Goal: Task Accomplishment & Management: Manage account settings

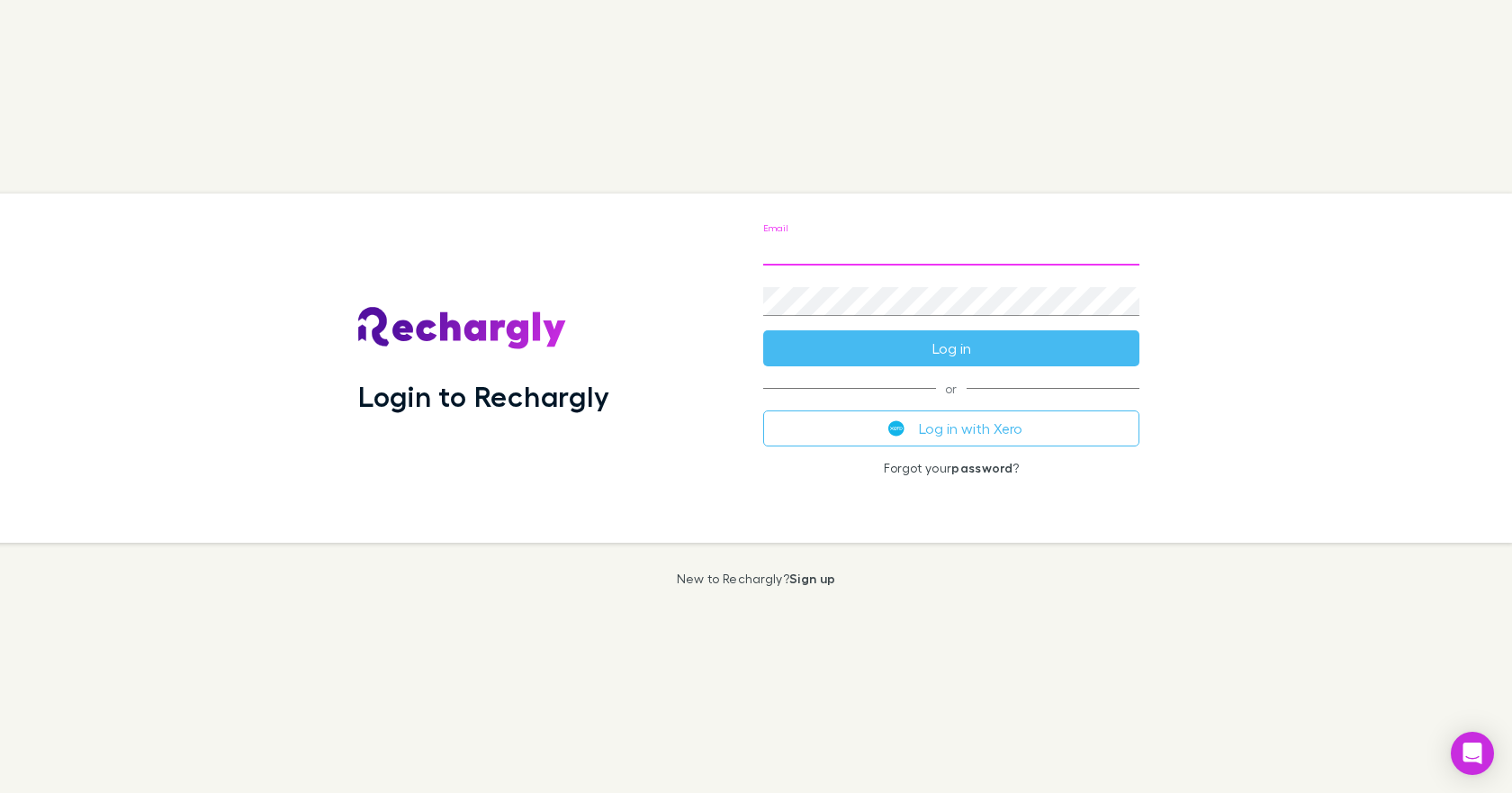
type input "**********"
click at [763, 331] on button "Log in" at bounding box center [951, 348] width 376 height 36
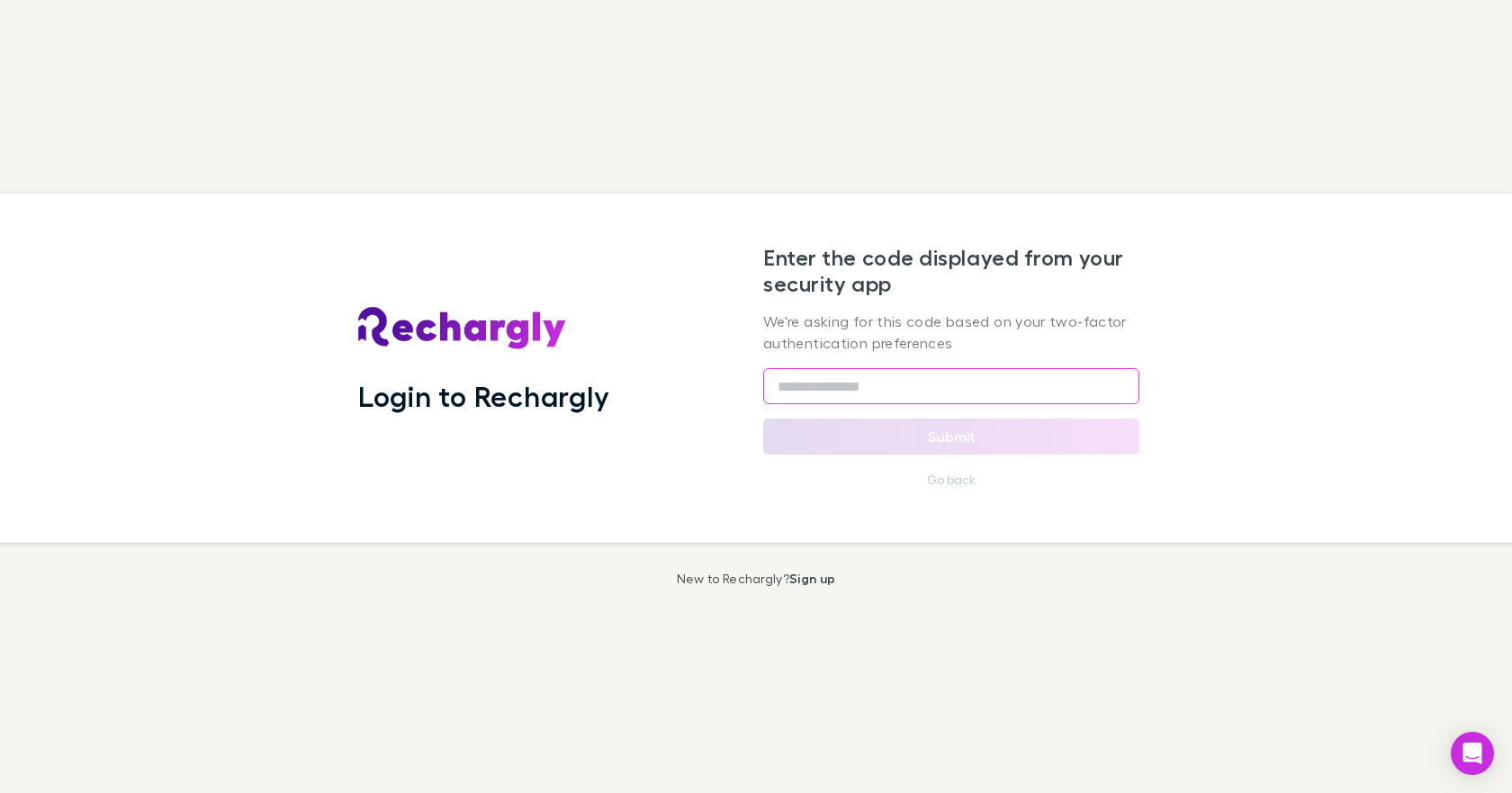
click at [793, 374] on input "text" at bounding box center [951, 386] width 376 height 36
click at [805, 392] on input "text" at bounding box center [951, 386] width 376 height 36
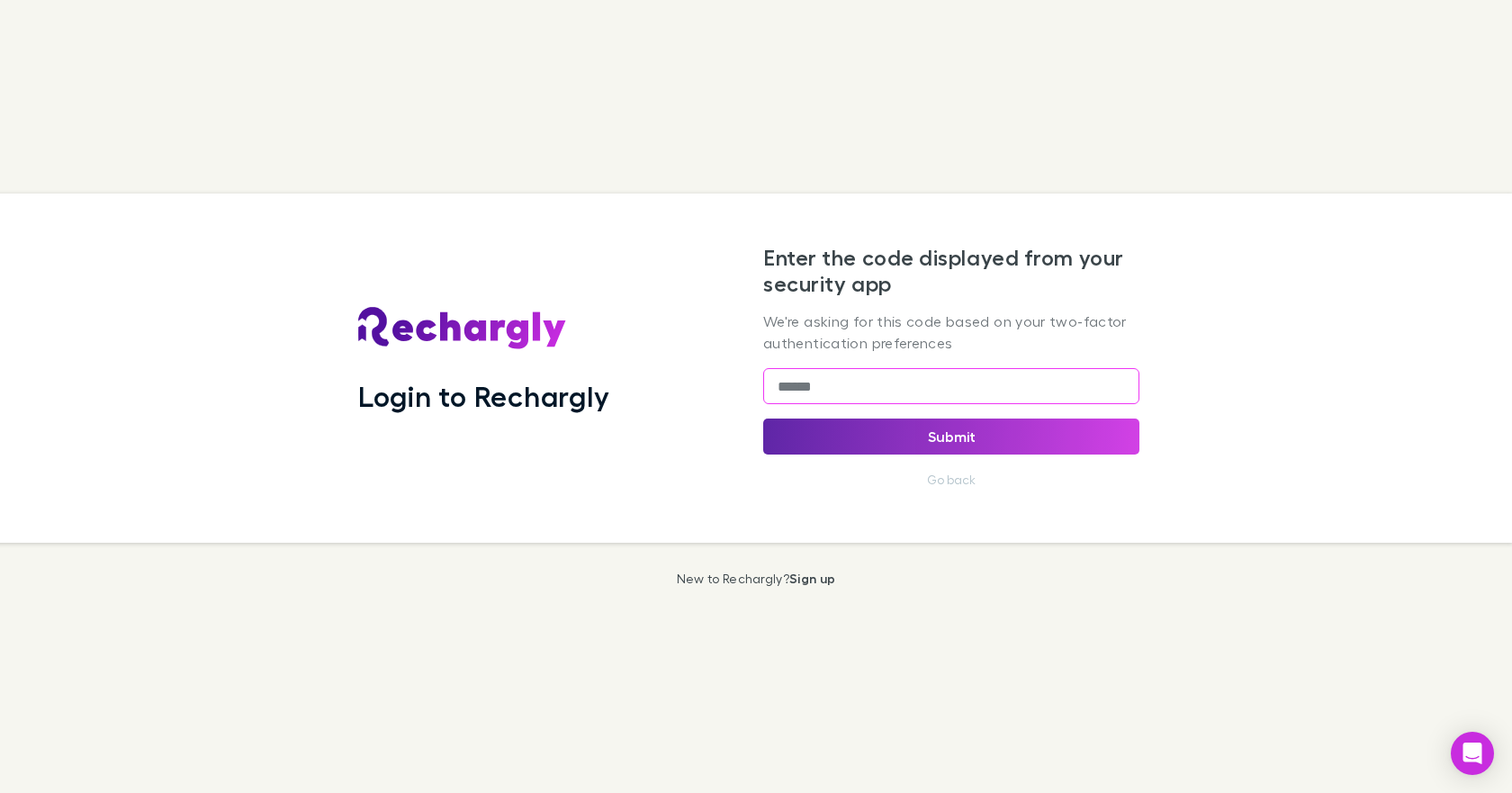
type input "******"
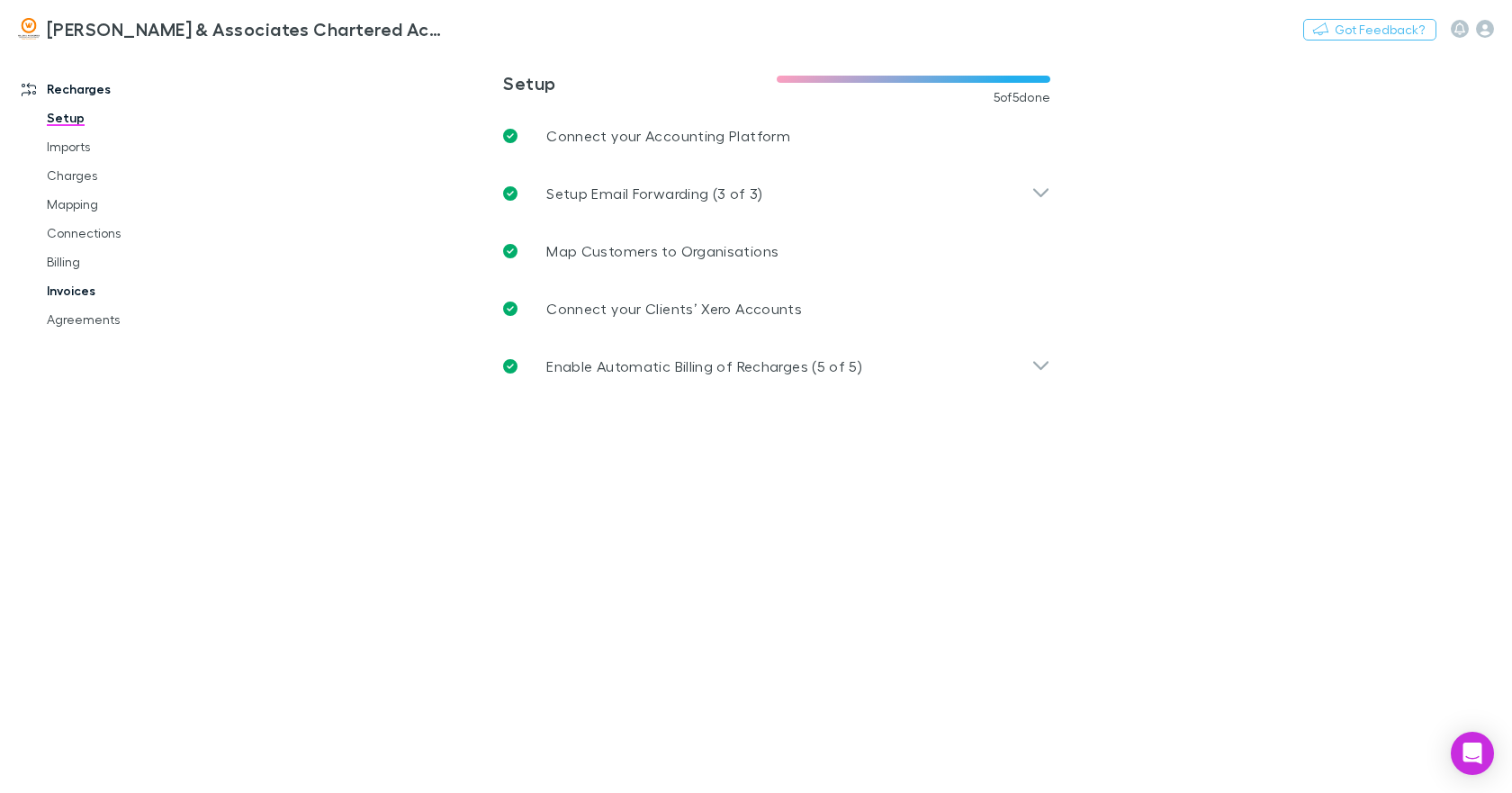
click at [84, 294] on link "Invoices" at bounding box center [134, 290] width 211 height 29
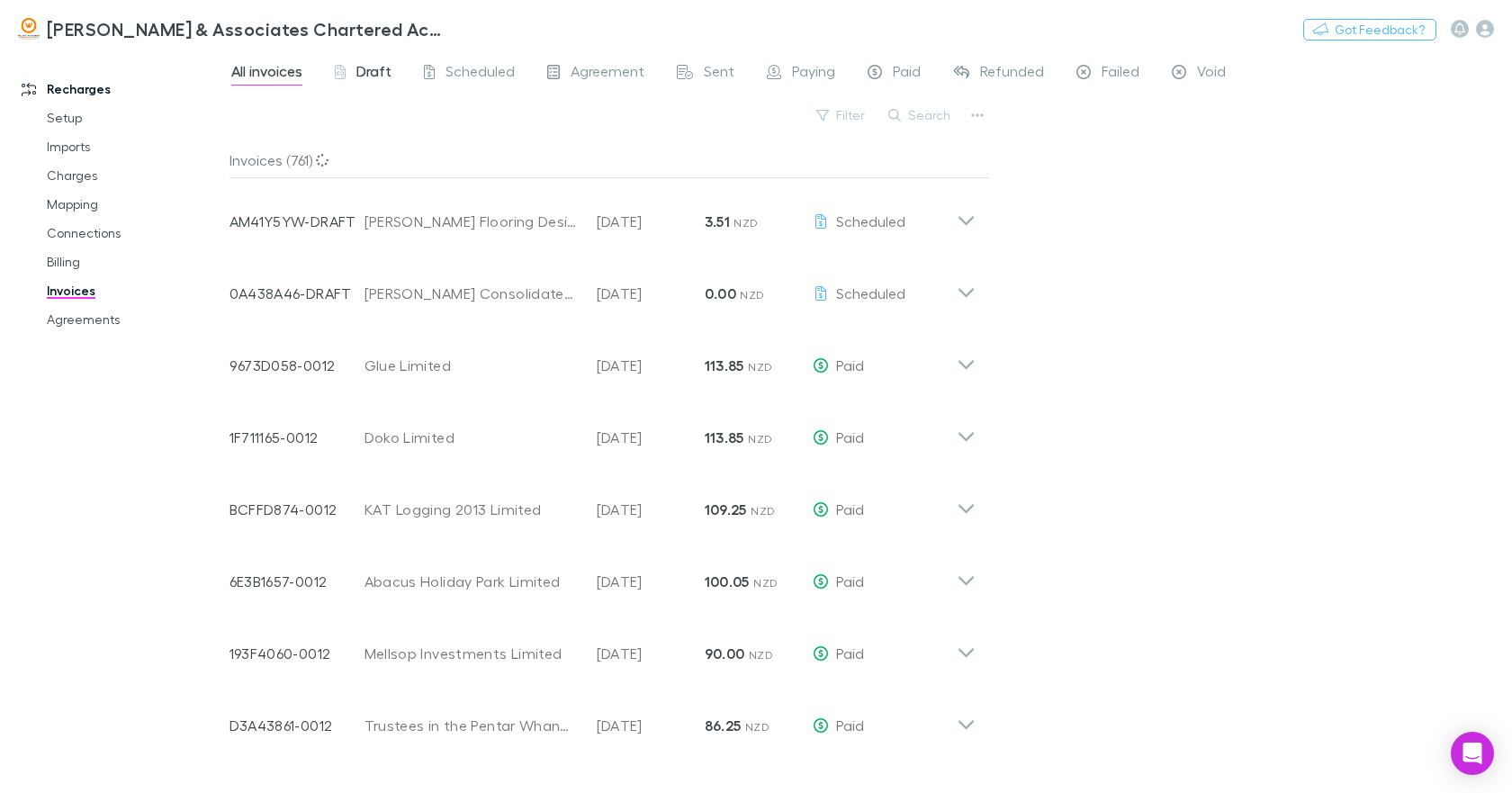
click at [377, 71] on span "Draft" at bounding box center [373, 74] width 35 height 24
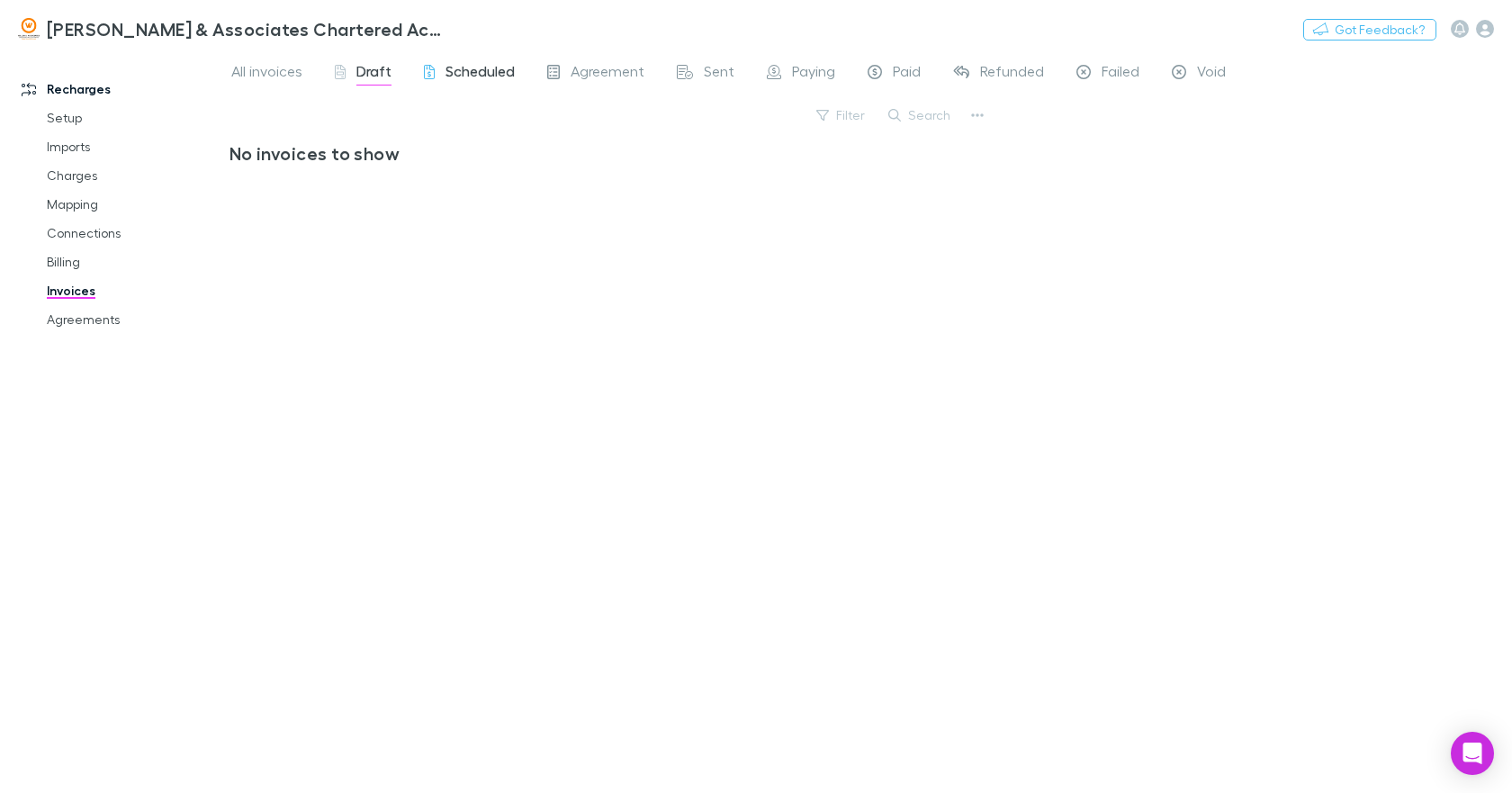
click at [474, 72] on span "Scheduled" at bounding box center [480, 74] width 69 height 24
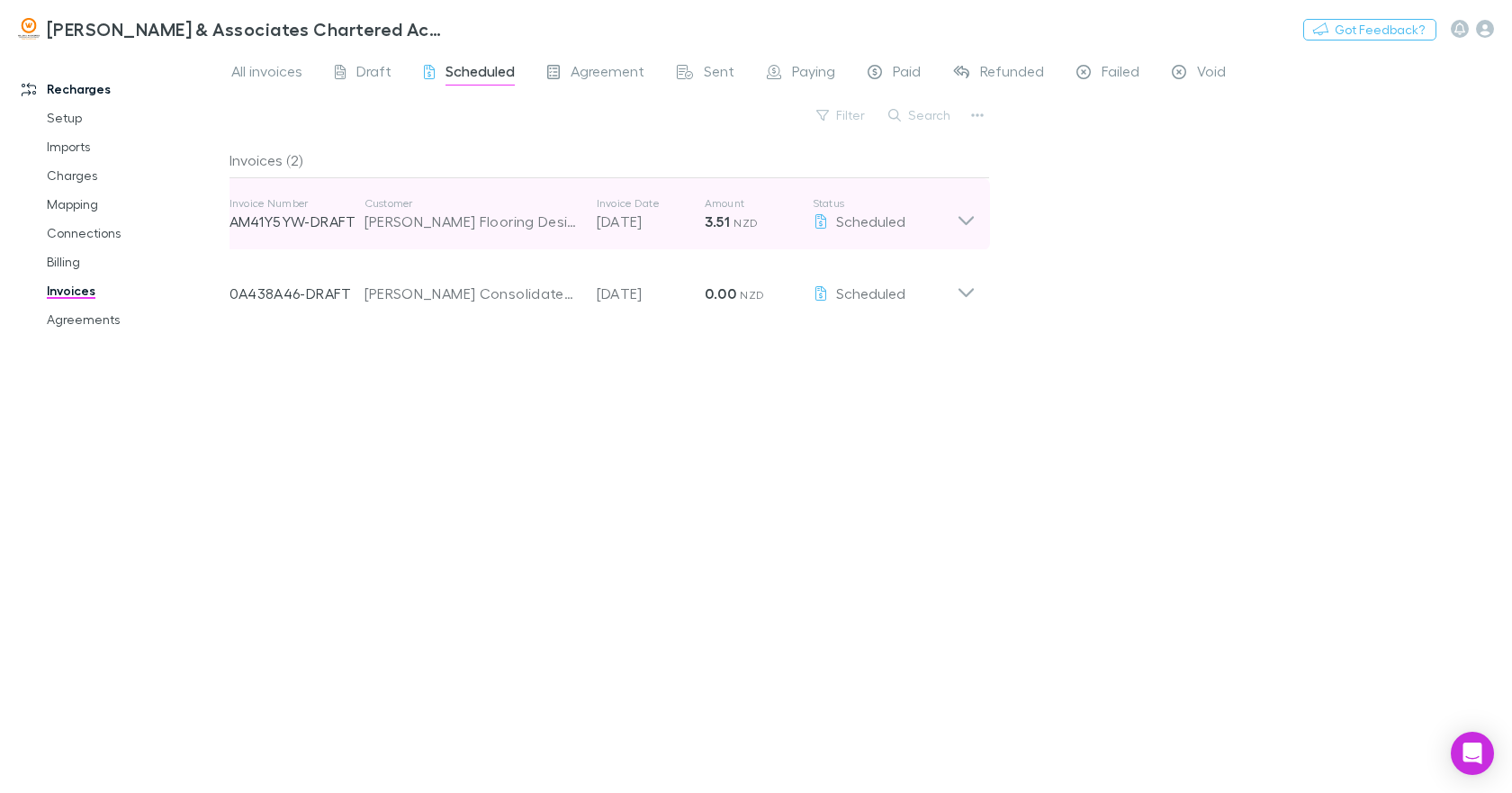
click at [966, 215] on icon at bounding box center [966, 214] width 19 height 36
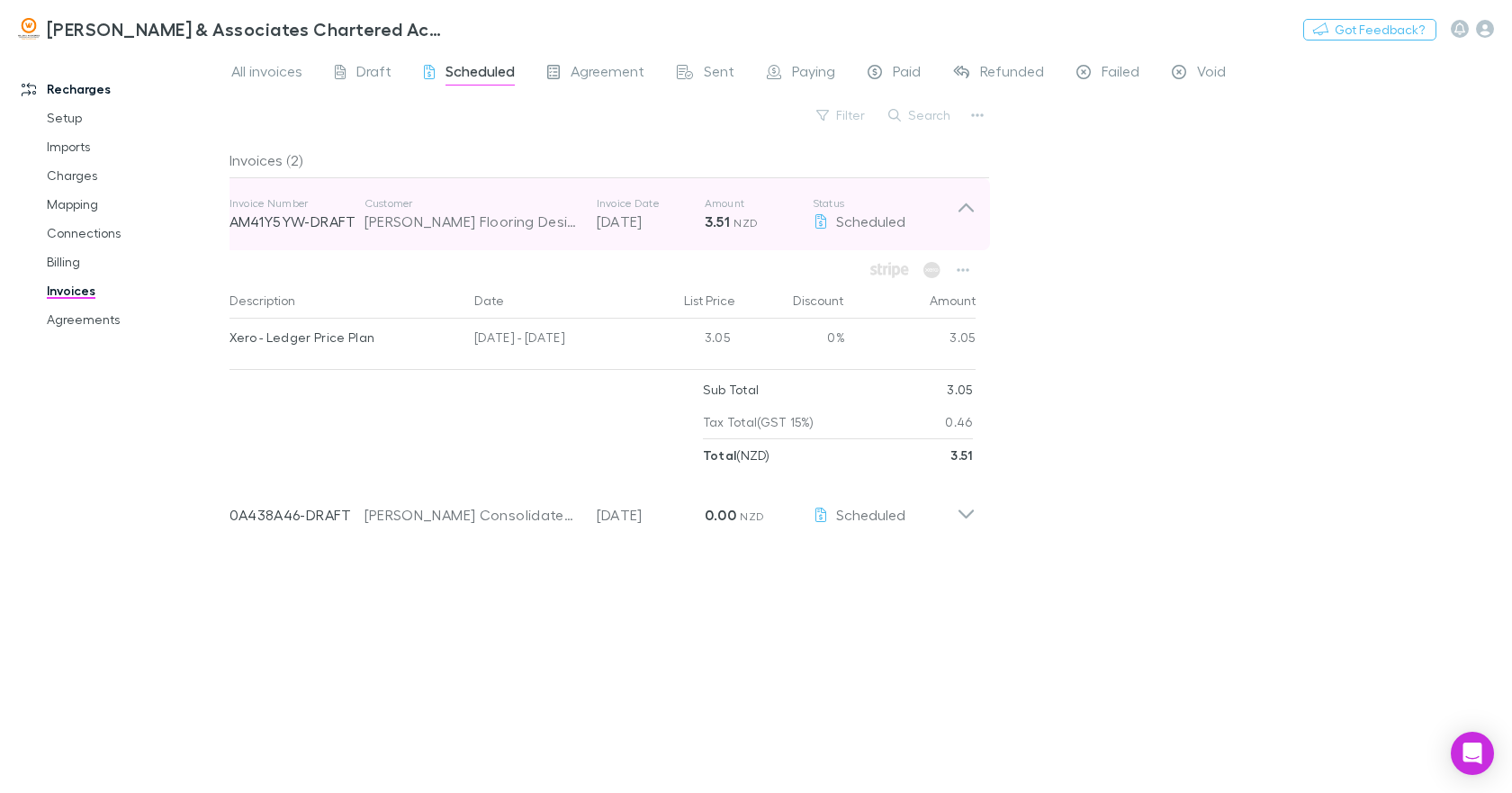
click at [963, 208] on icon at bounding box center [965, 208] width 15 height 9
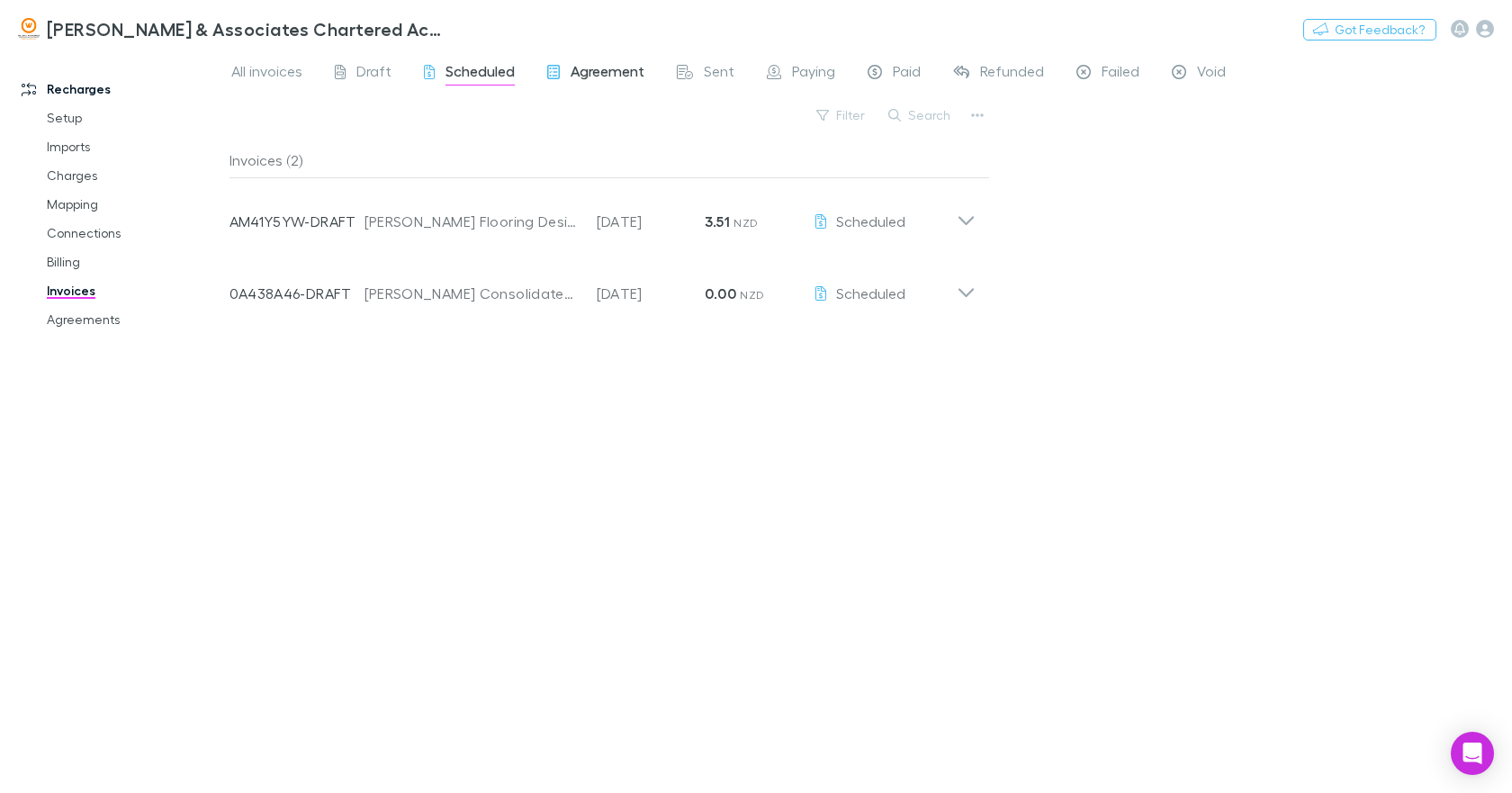
click at [608, 69] on span "Agreement" at bounding box center [608, 74] width 74 height 24
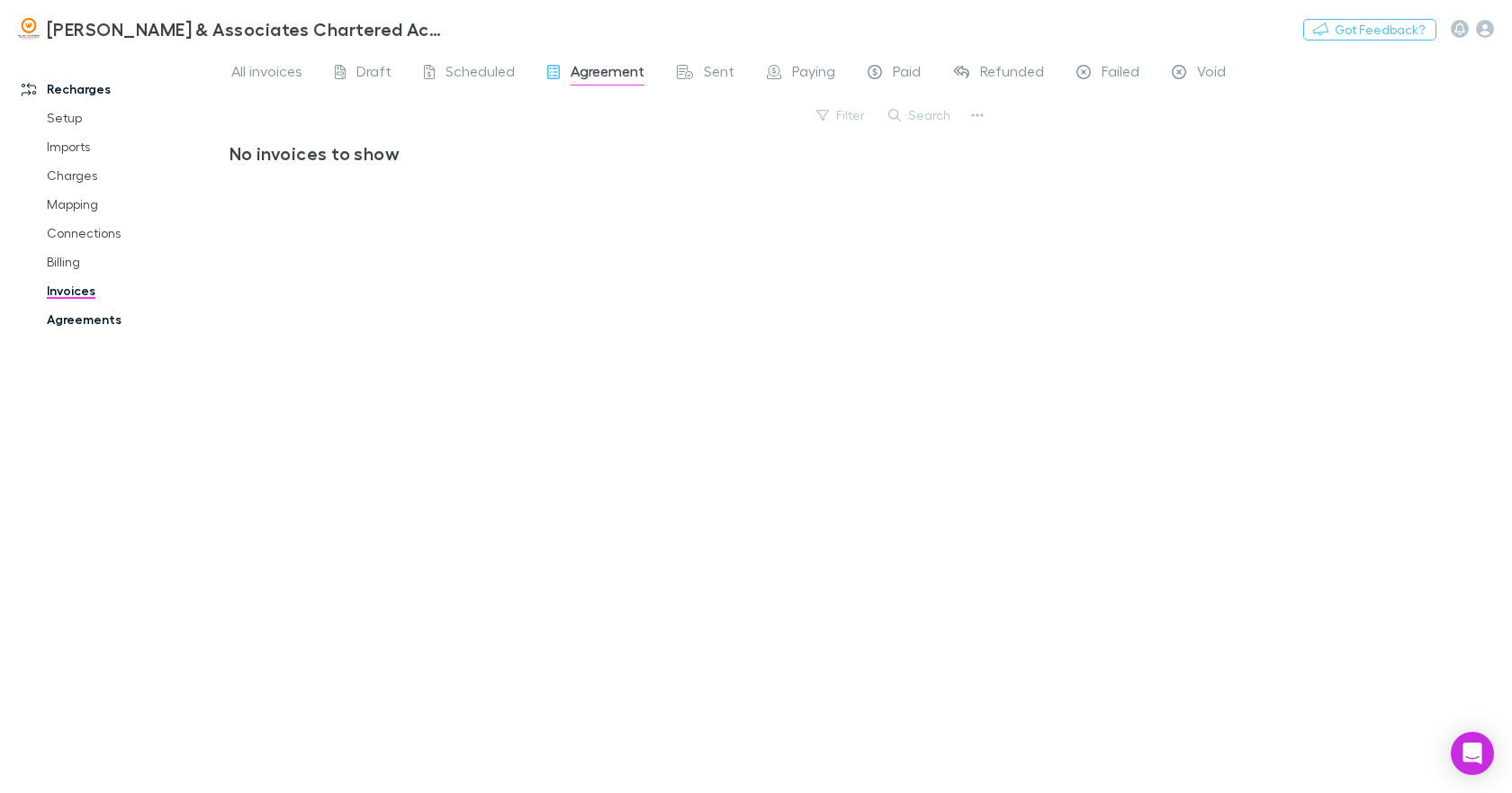
click at [103, 314] on link "Agreements" at bounding box center [134, 319] width 211 height 29
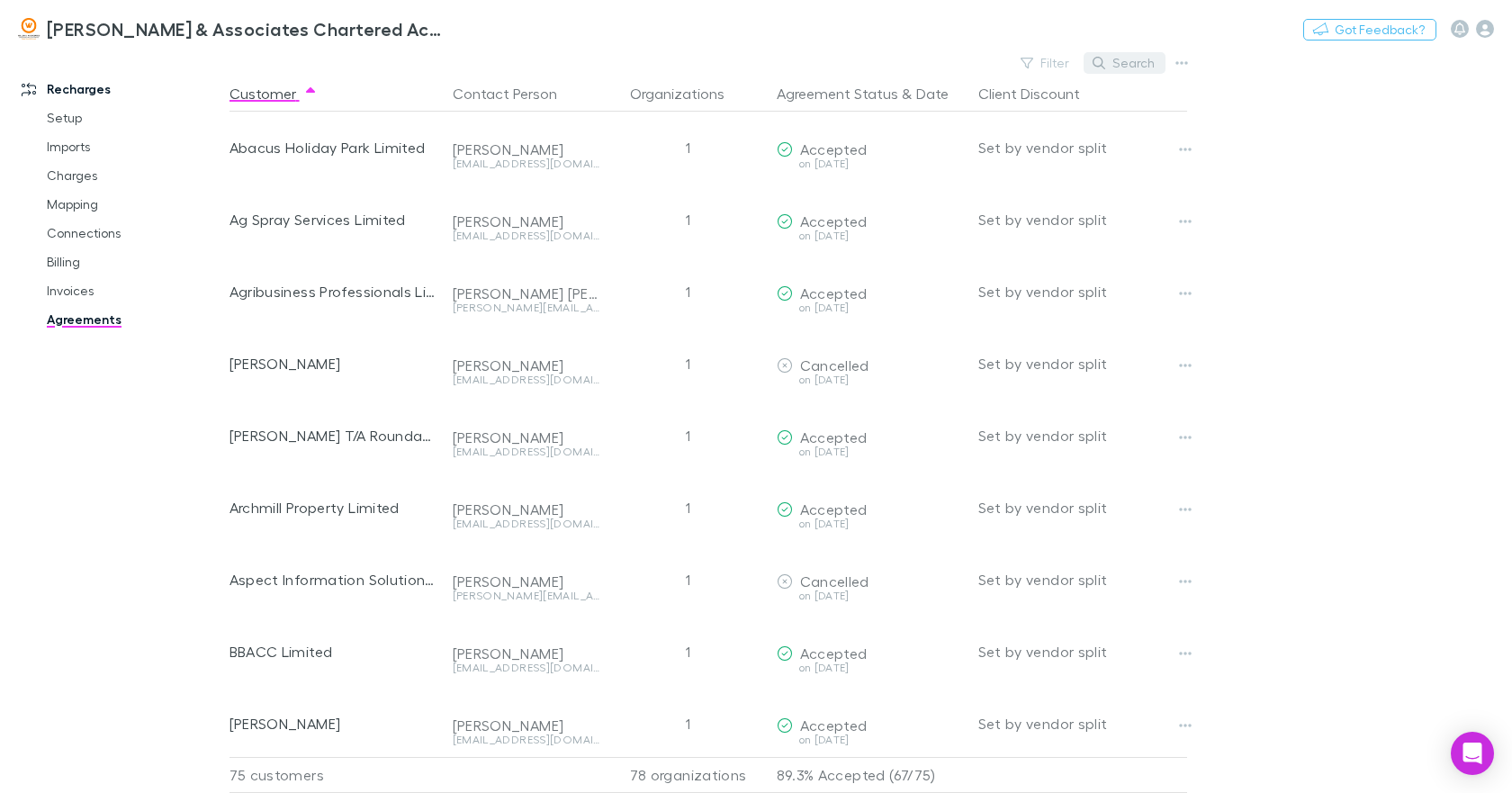
click at [1118, 63] on button "Search" at bounding box center [1124, 63] width 82 height 22
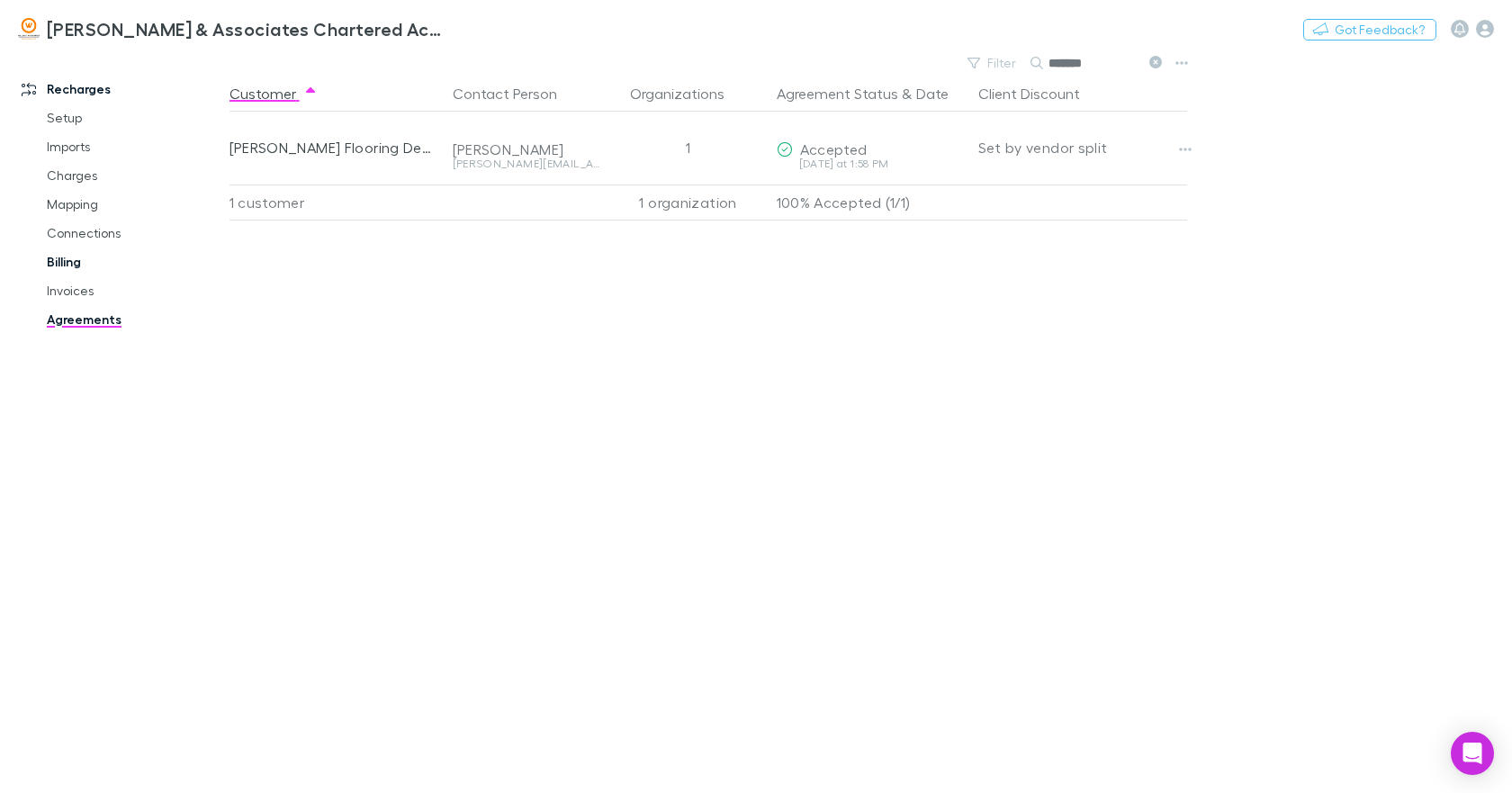
type input "*******"
click at [74, 256] on link "Billing" at bounding box center [134, 261] width 211 height 29
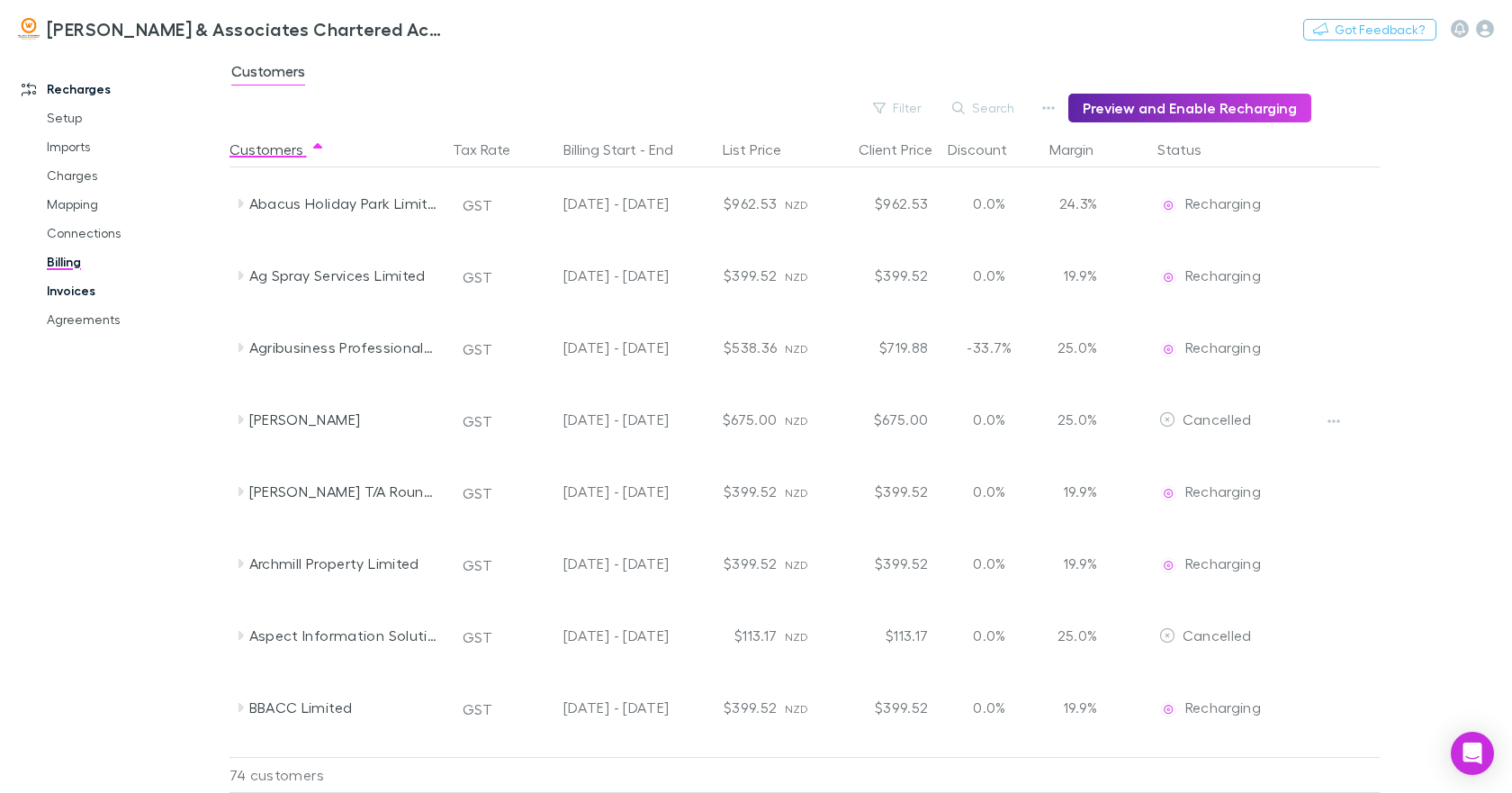
click at [77, 287] on link "Invoices" at bounding box center [134, 290] width 211 height 29
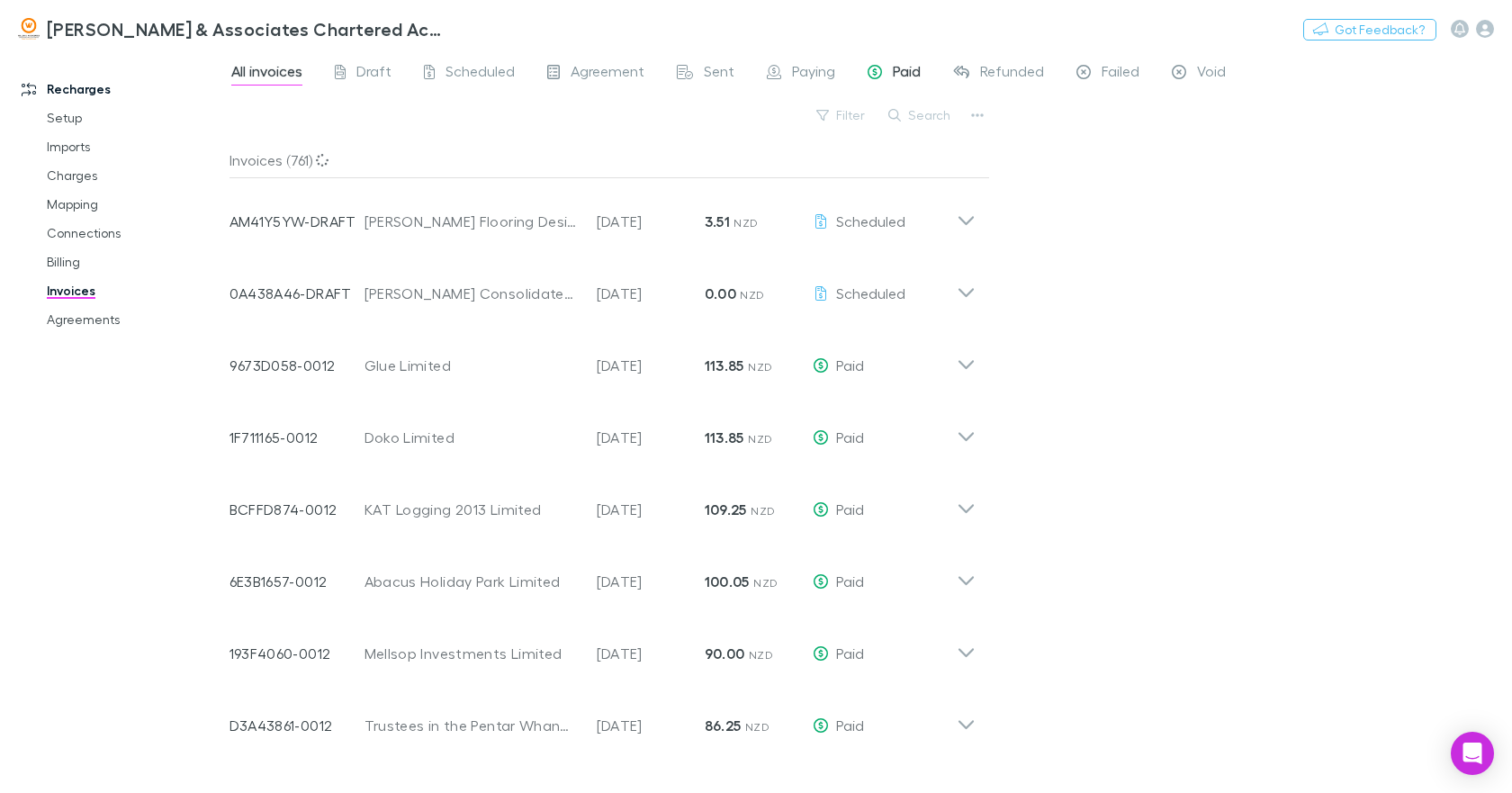
click at [893, 71] on span "Paid" at bounding box center [906, 74] width 28 height 24
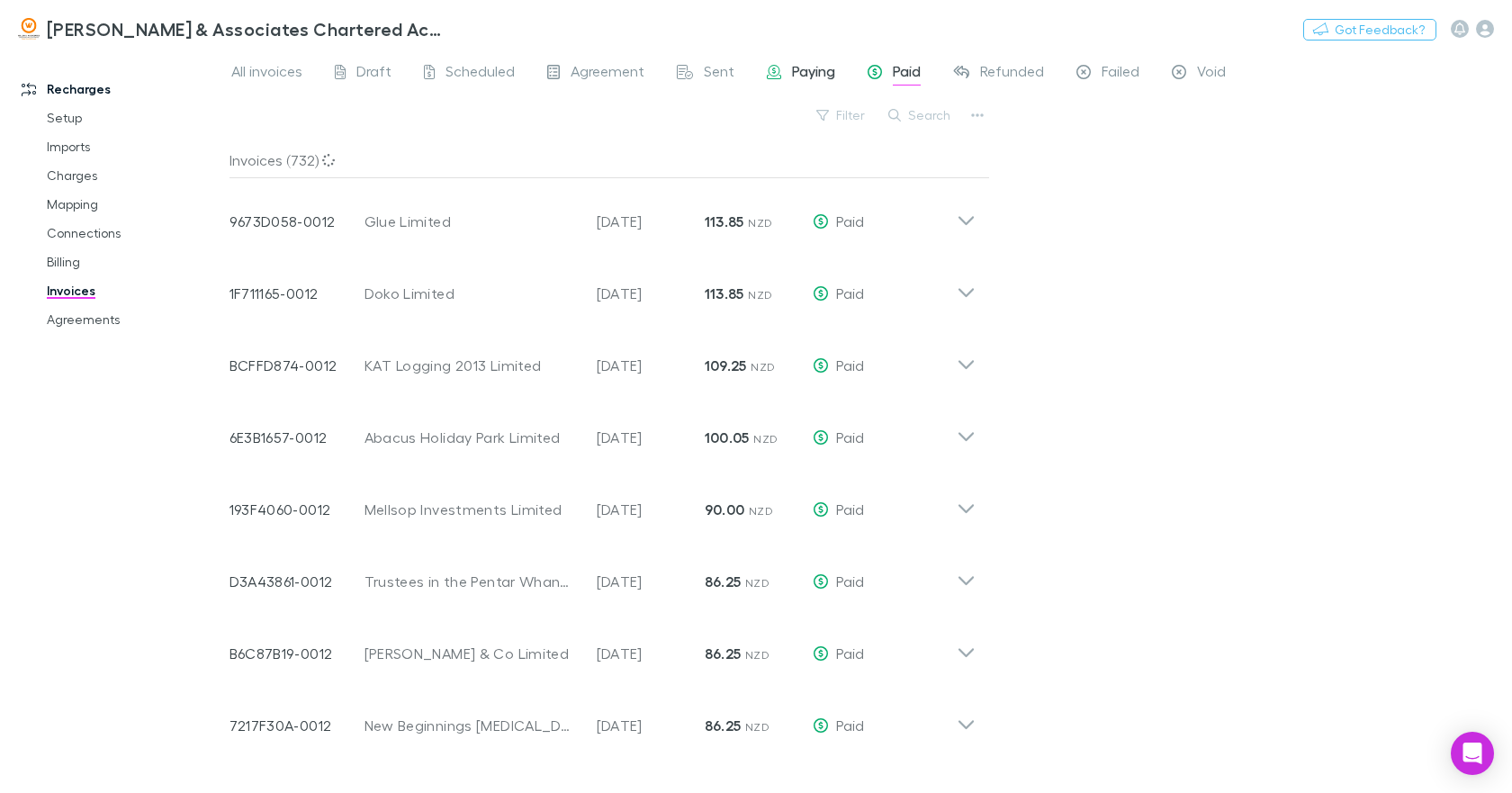
click at [799, 69] on span "Paying" at bounding box center [813, 74] width 44 height 24
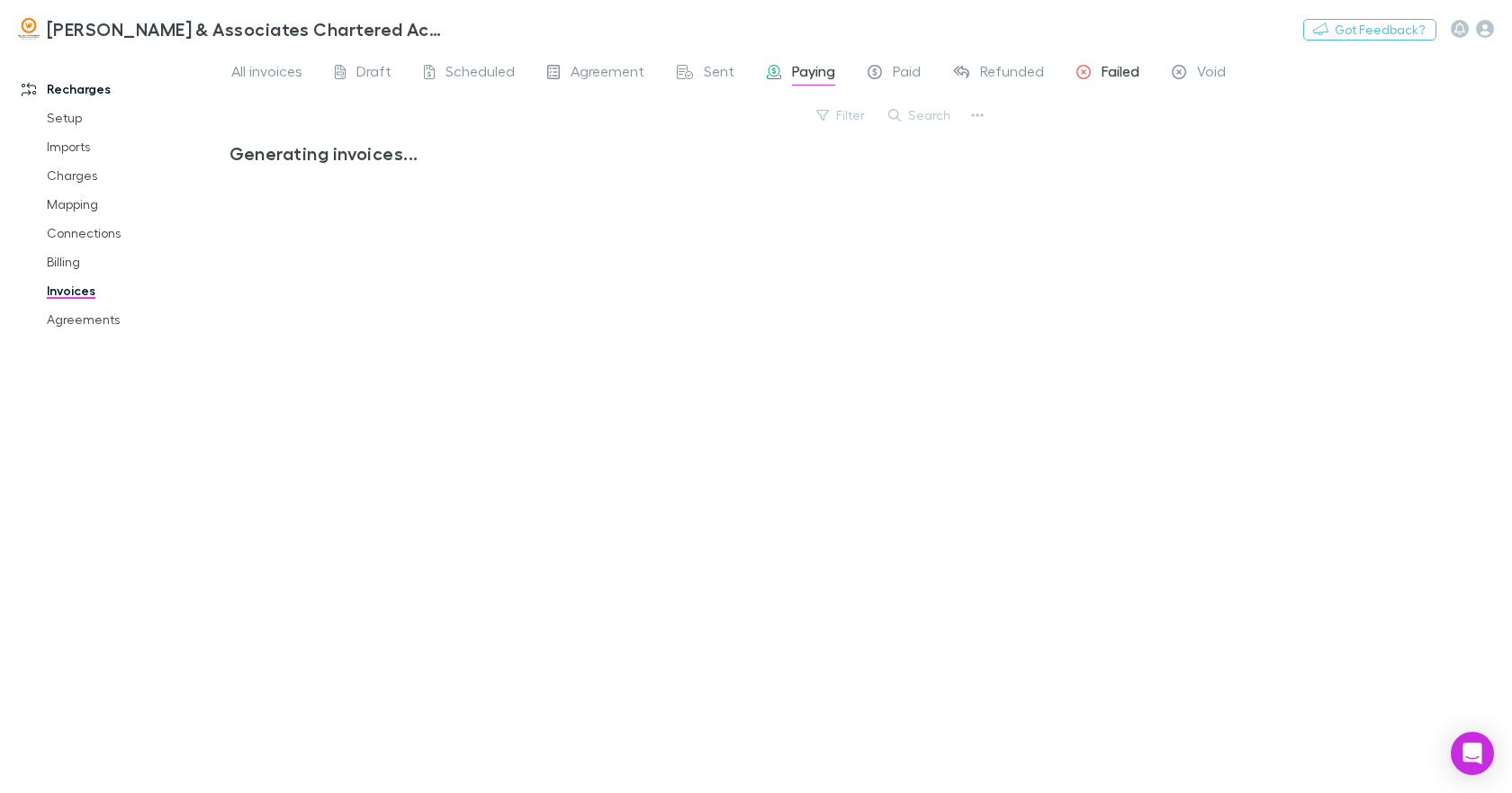
click at [1104, 72] on span "Failed" at bounding box center [1120, 74] width 38 height 24
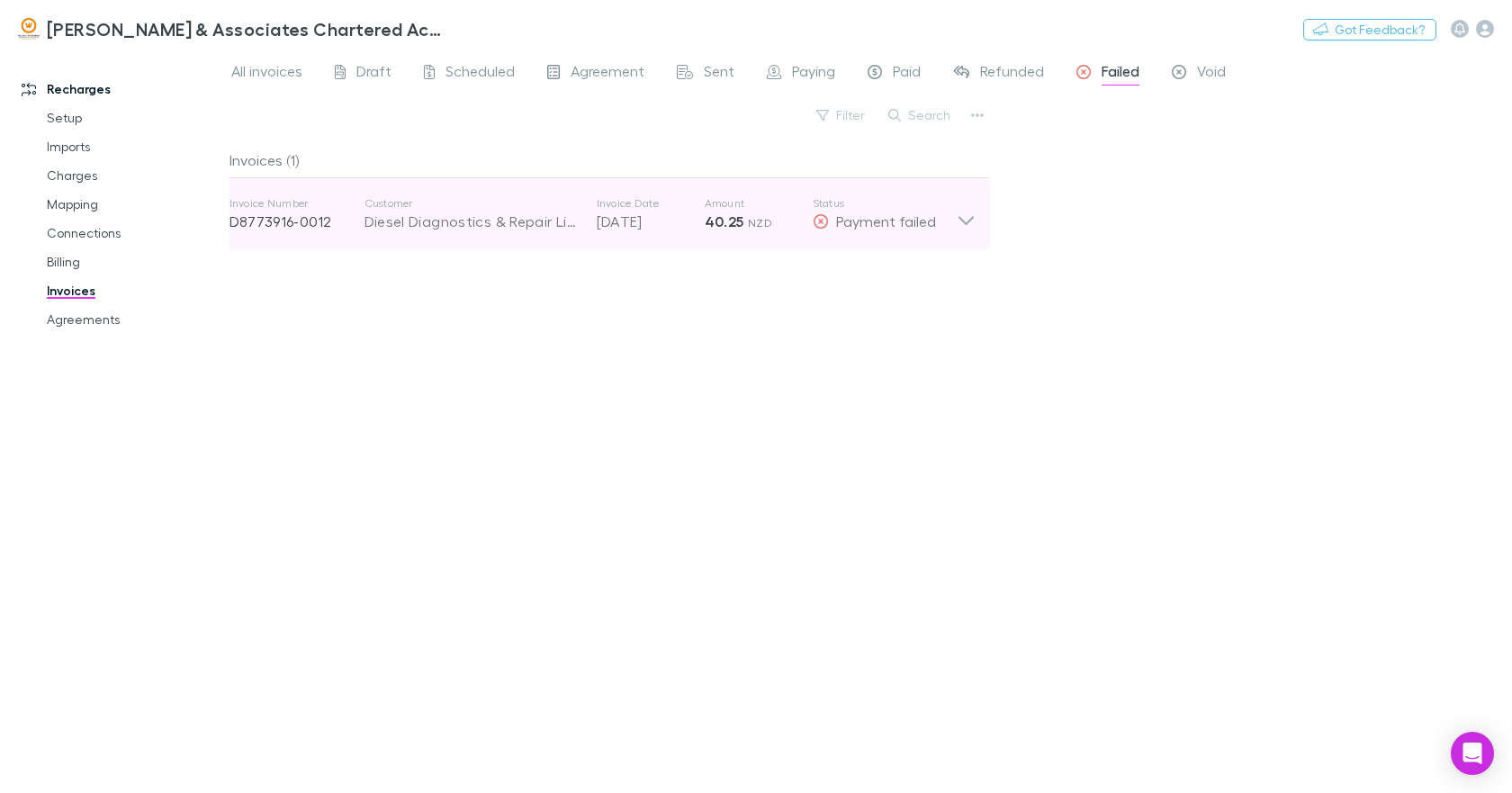
click at [970, 220] on icon at bounding box center [965, 220] width 15 height 9
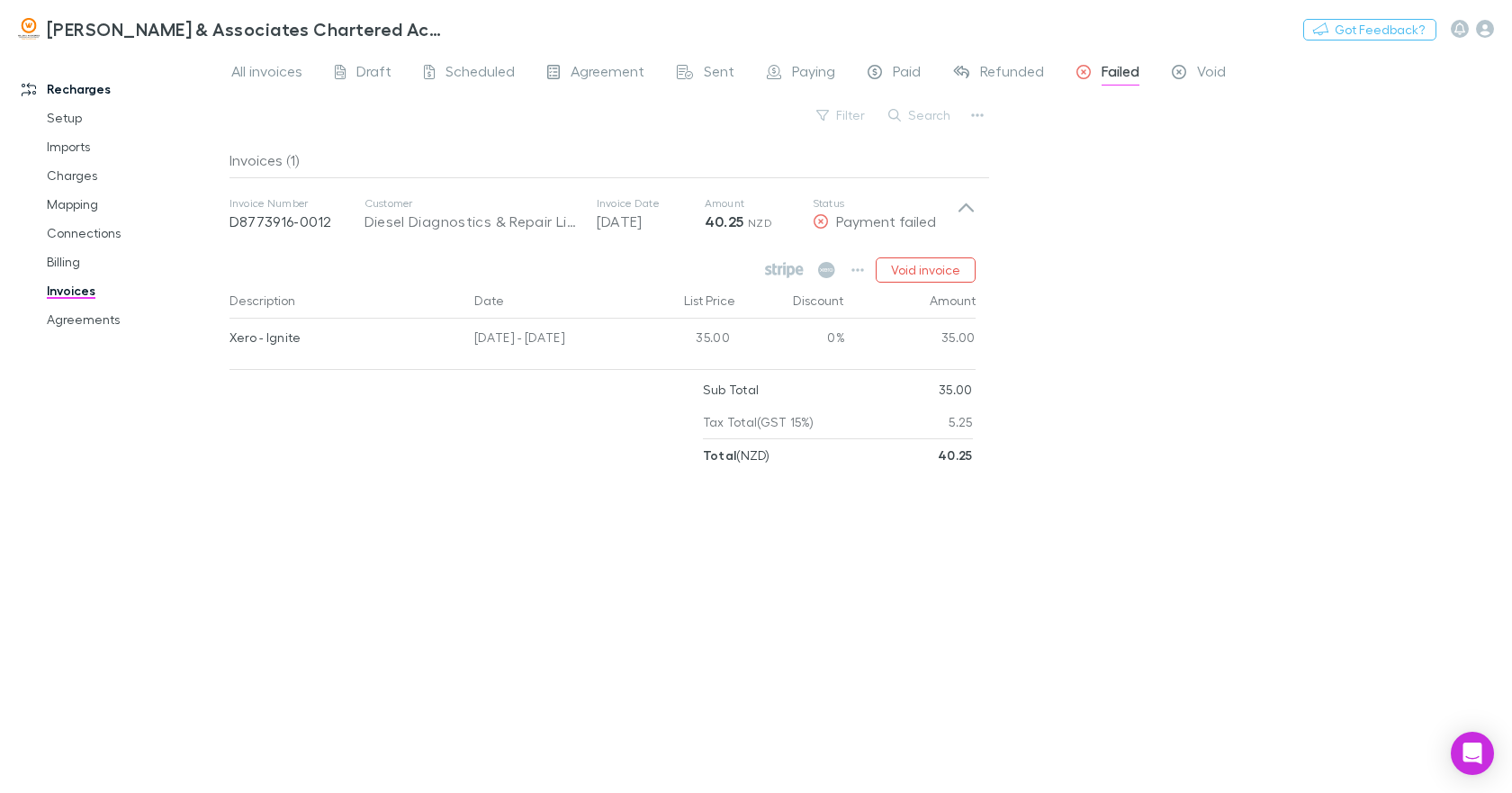
click at [63, 286] on link "Invoices" at bounding box center [134, 290] width 211 height 29
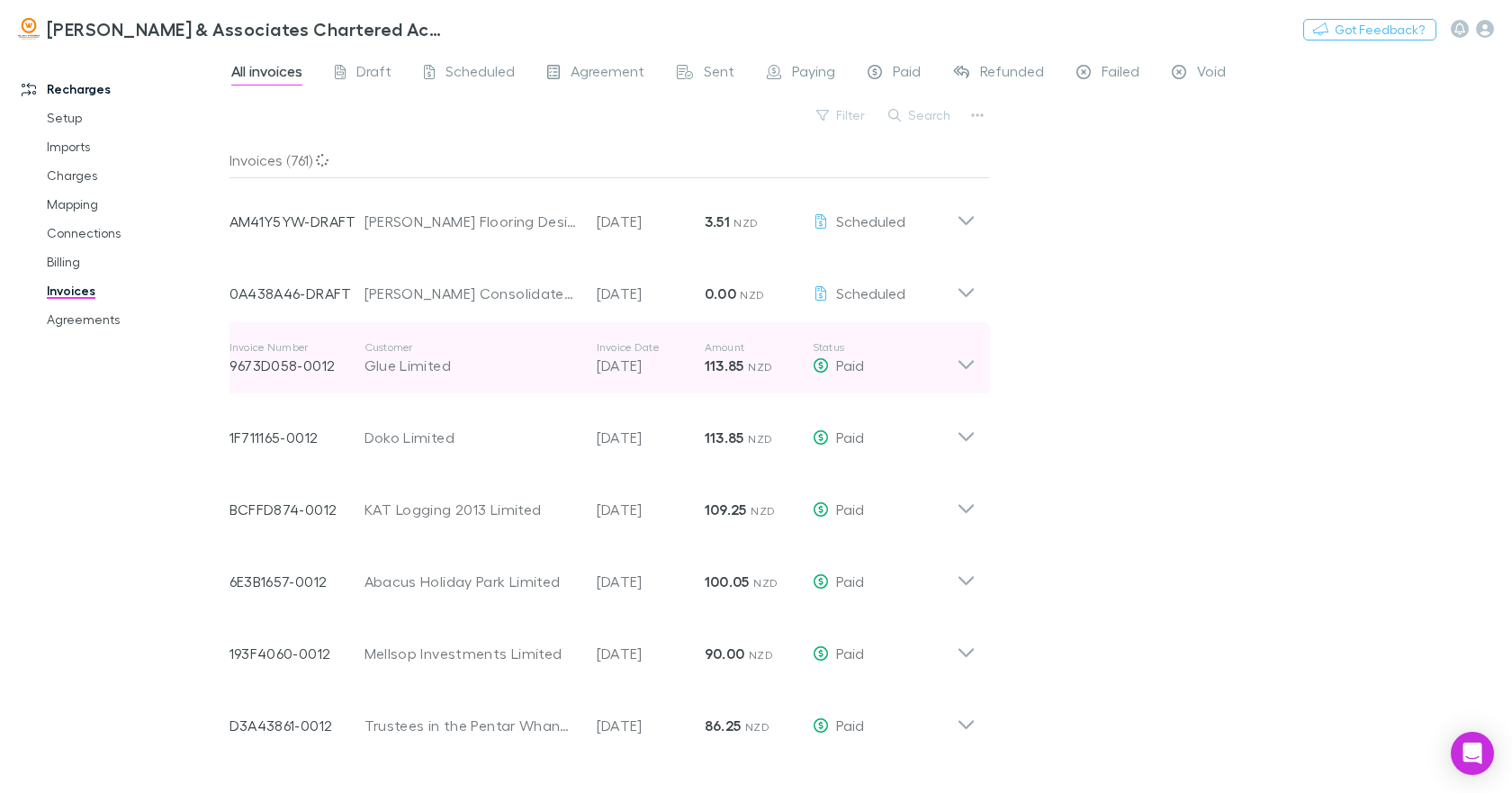
click at [408, 364] on div "Glue Limited" at bounding box center [471, 365] width 214 height 22
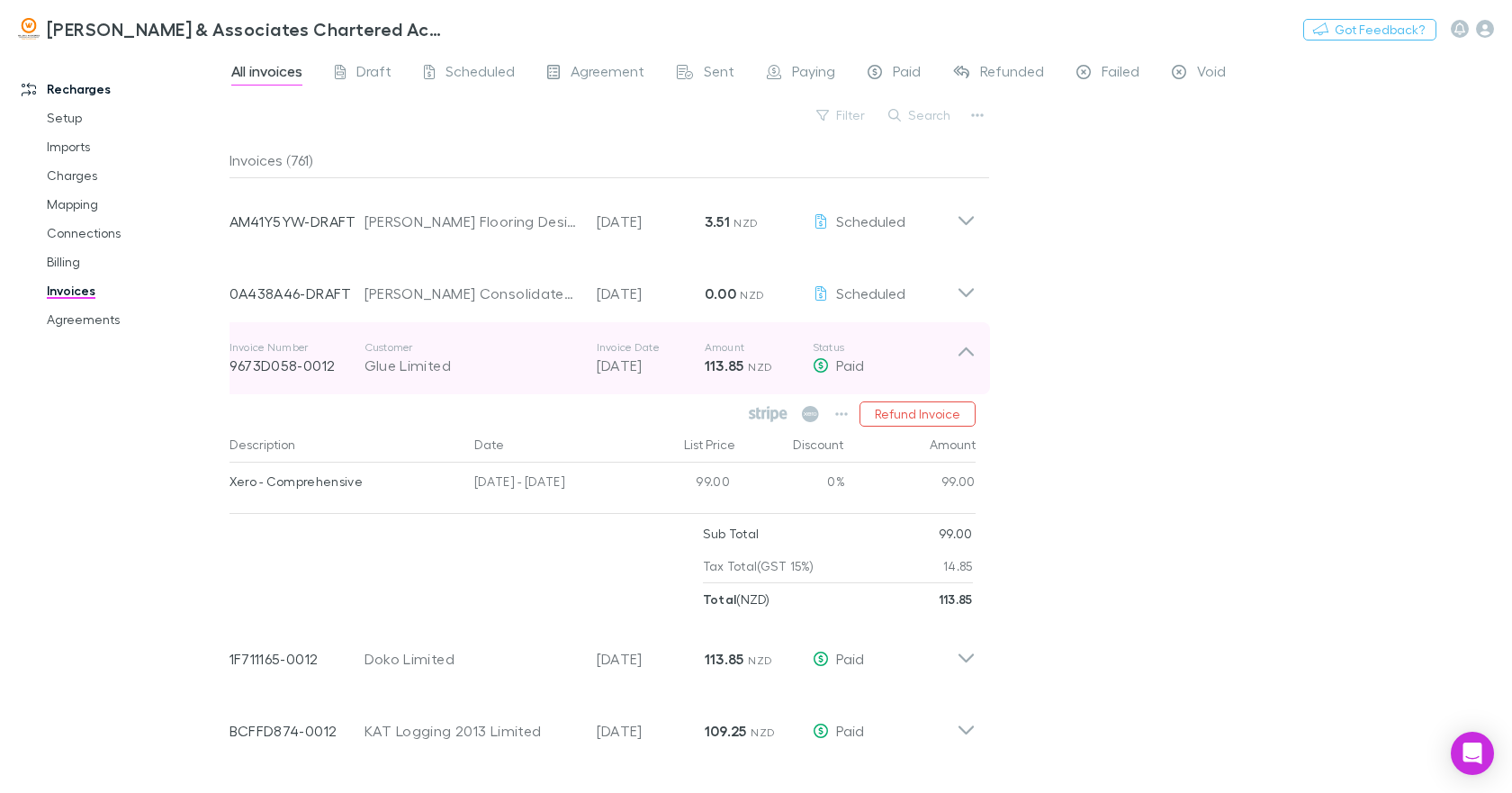
click at [408, 364] on div "Glue Limited" at bounding box center [471, 365] width 214 height 22
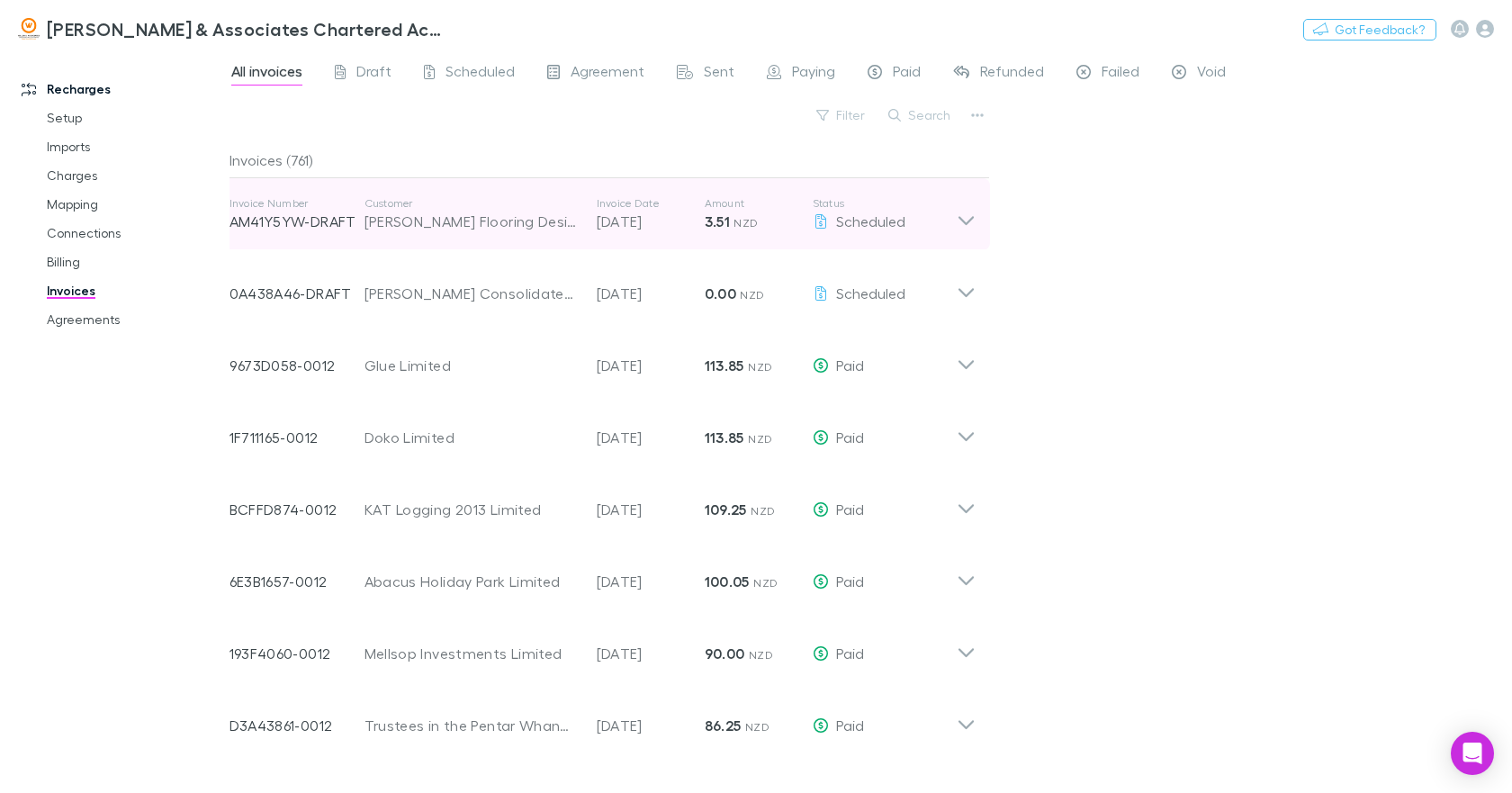
click at [962, 221] on icon at bounding box center [965, 220] width 15 height 9
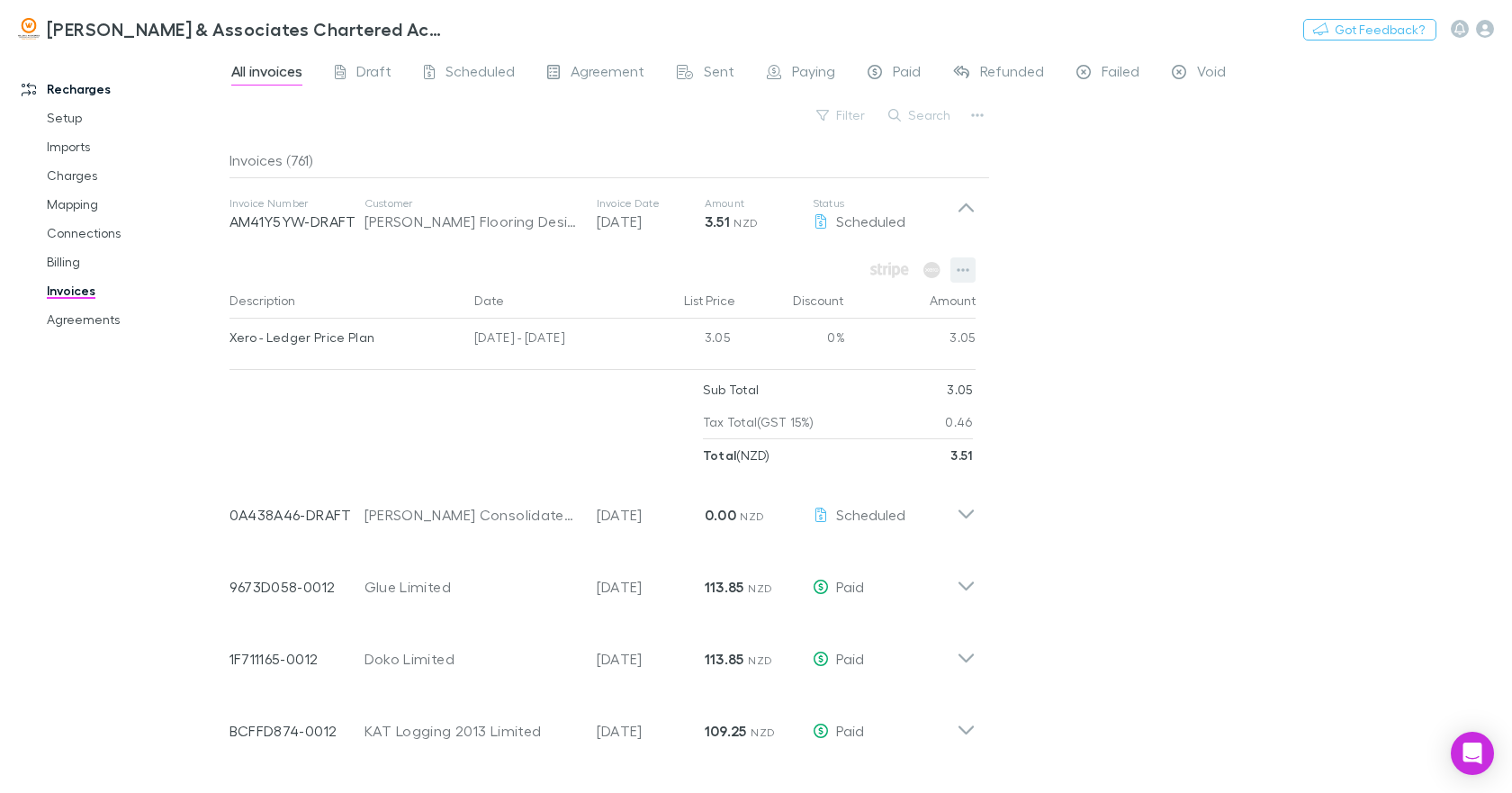
click at [964, 266] on icon "button" at bounding box center [963, 270] width 13 height 15
click at [1178, 306] on div at bounding box center [756, 396] width 1512 height 793
drag, startPoint x: 105, startPoint y: 317, endPoint x: 106, endPoint y: 329, distance: 12.0
click at [105, 317] on link "Agreements" at bounding box center [134, 319] width 211 height 29
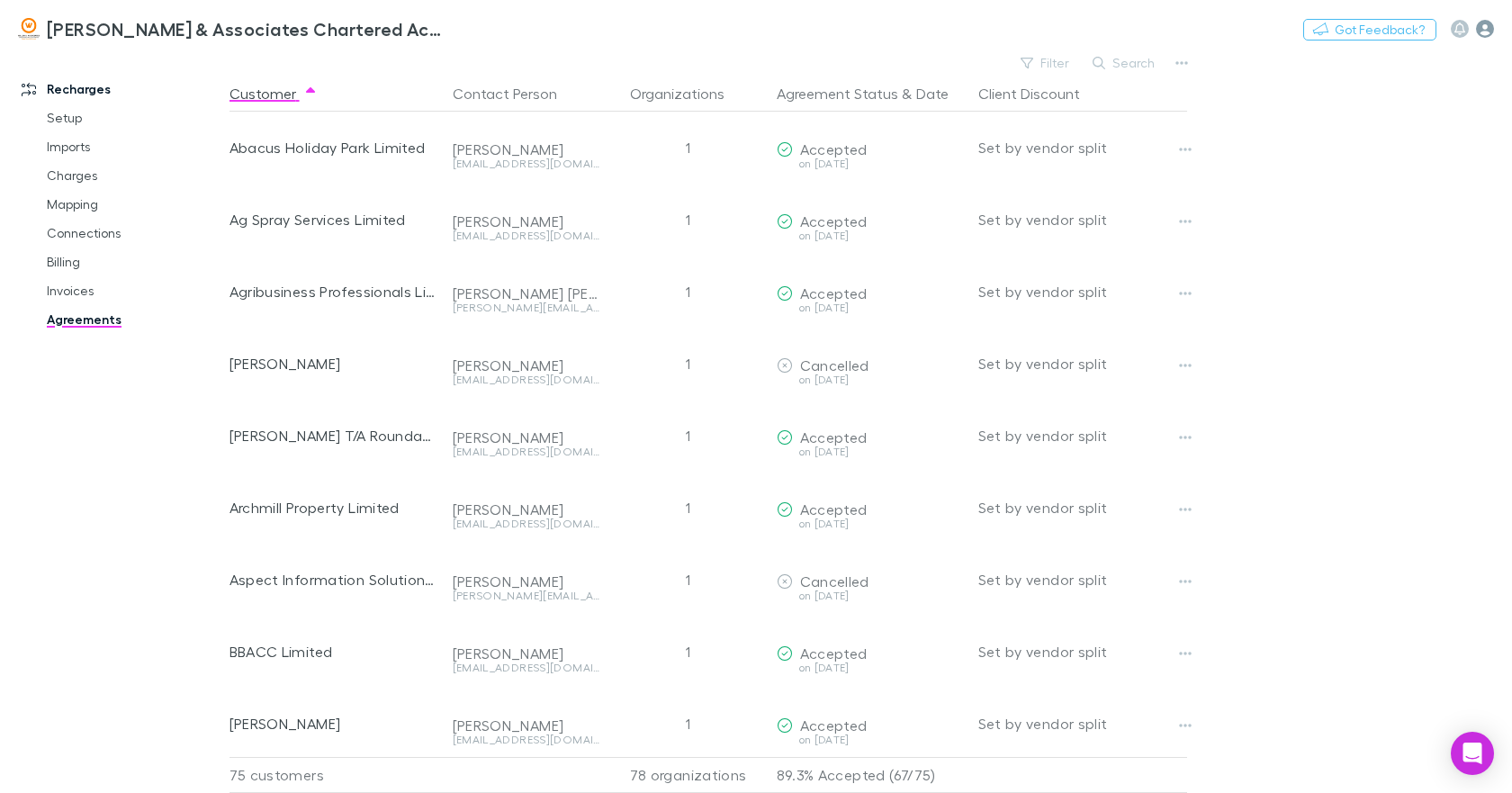
click at [1486, 33] on icon "button" at bounding box center [1485, 29] width 18 height 18
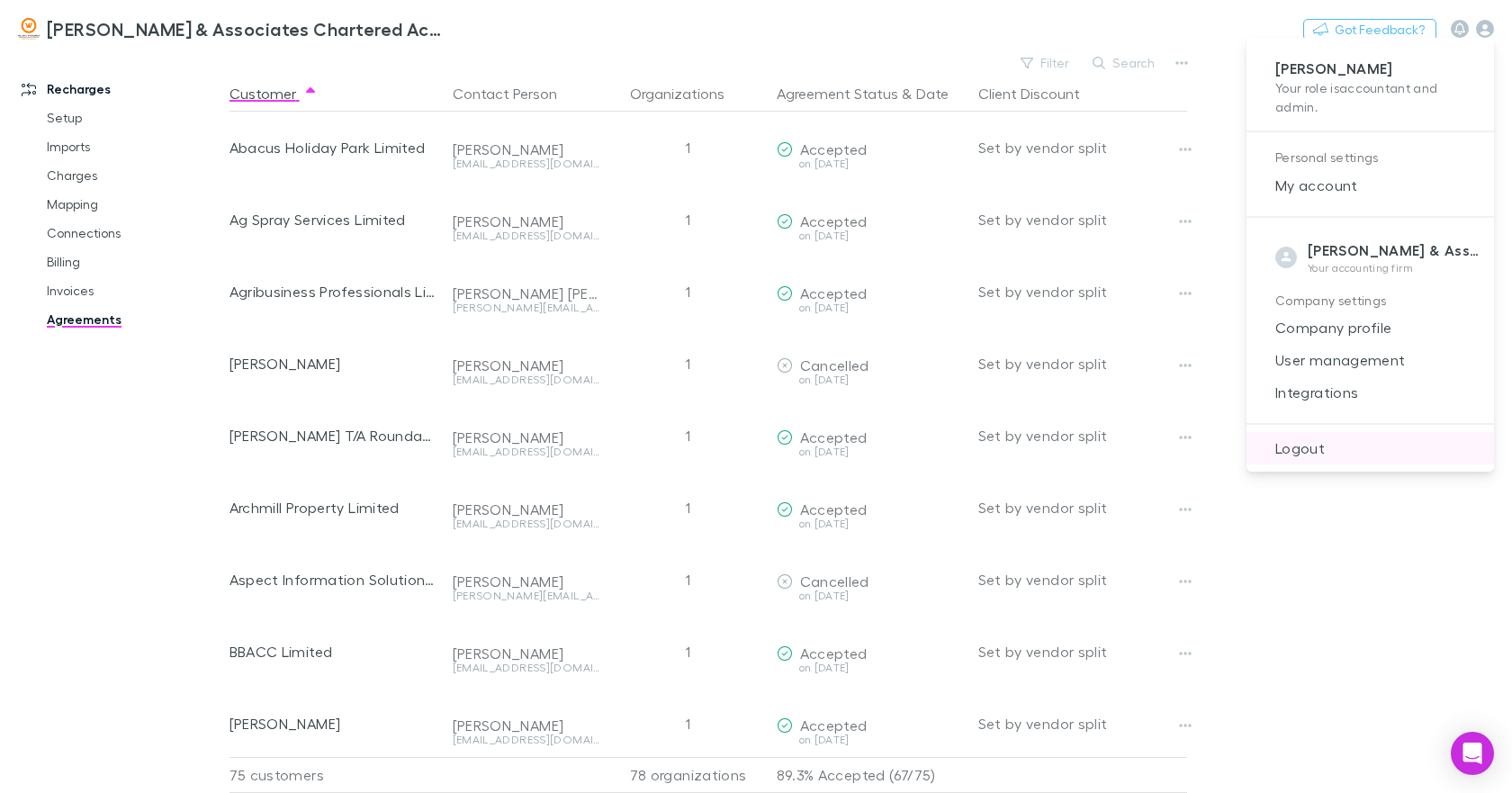
click at [1319, 448] on span "Logout" at bounding box center [1370, 448] width 219 height 22
